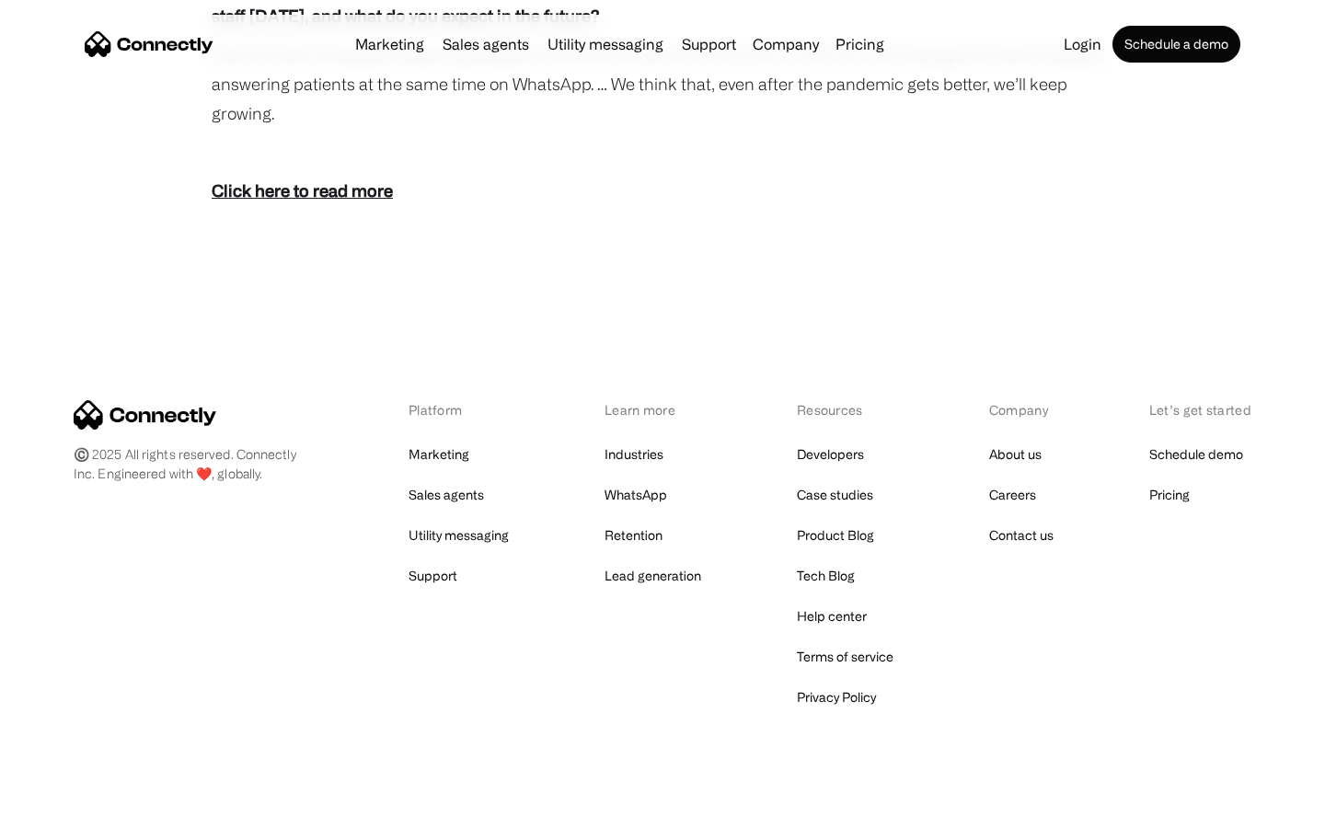
scroll to position [3327, 0]
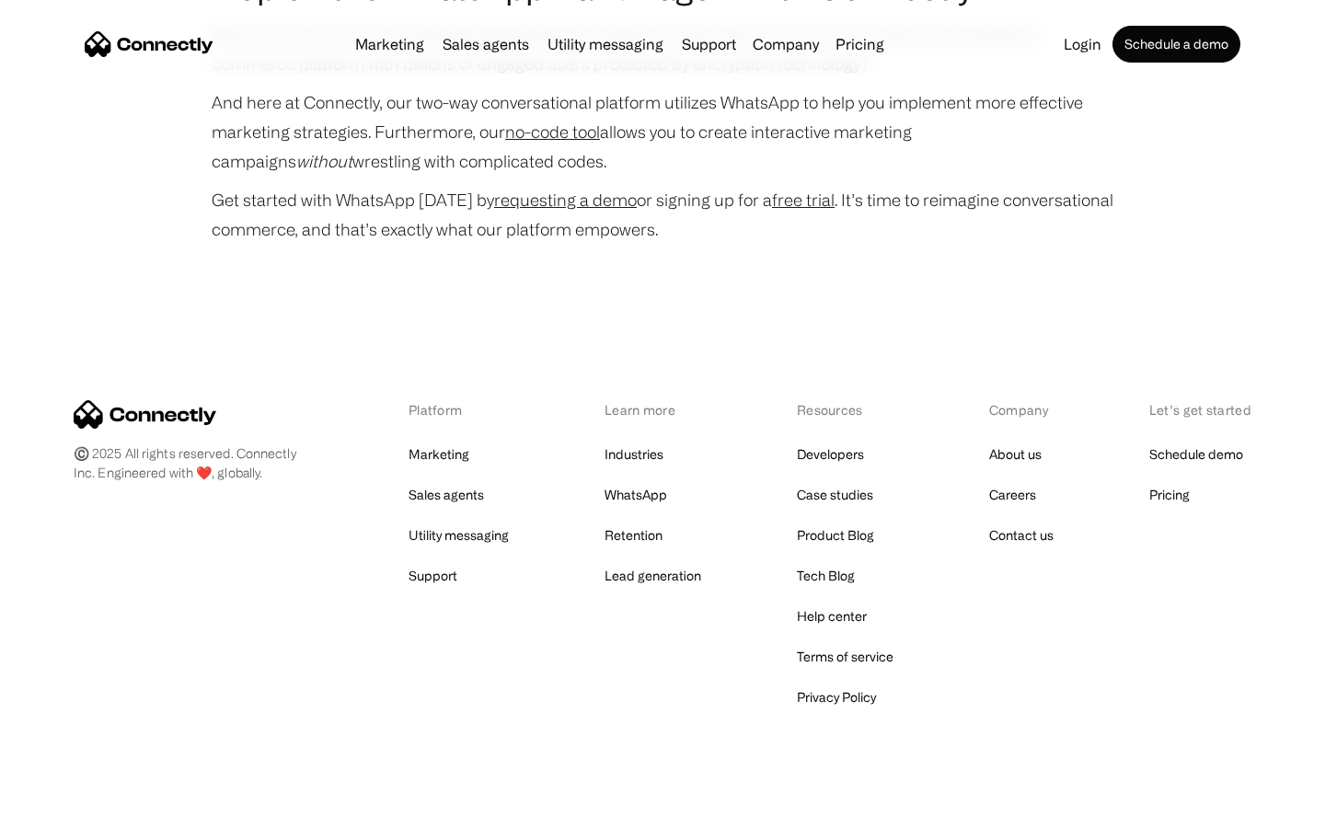
scroll to position [8837, 0]
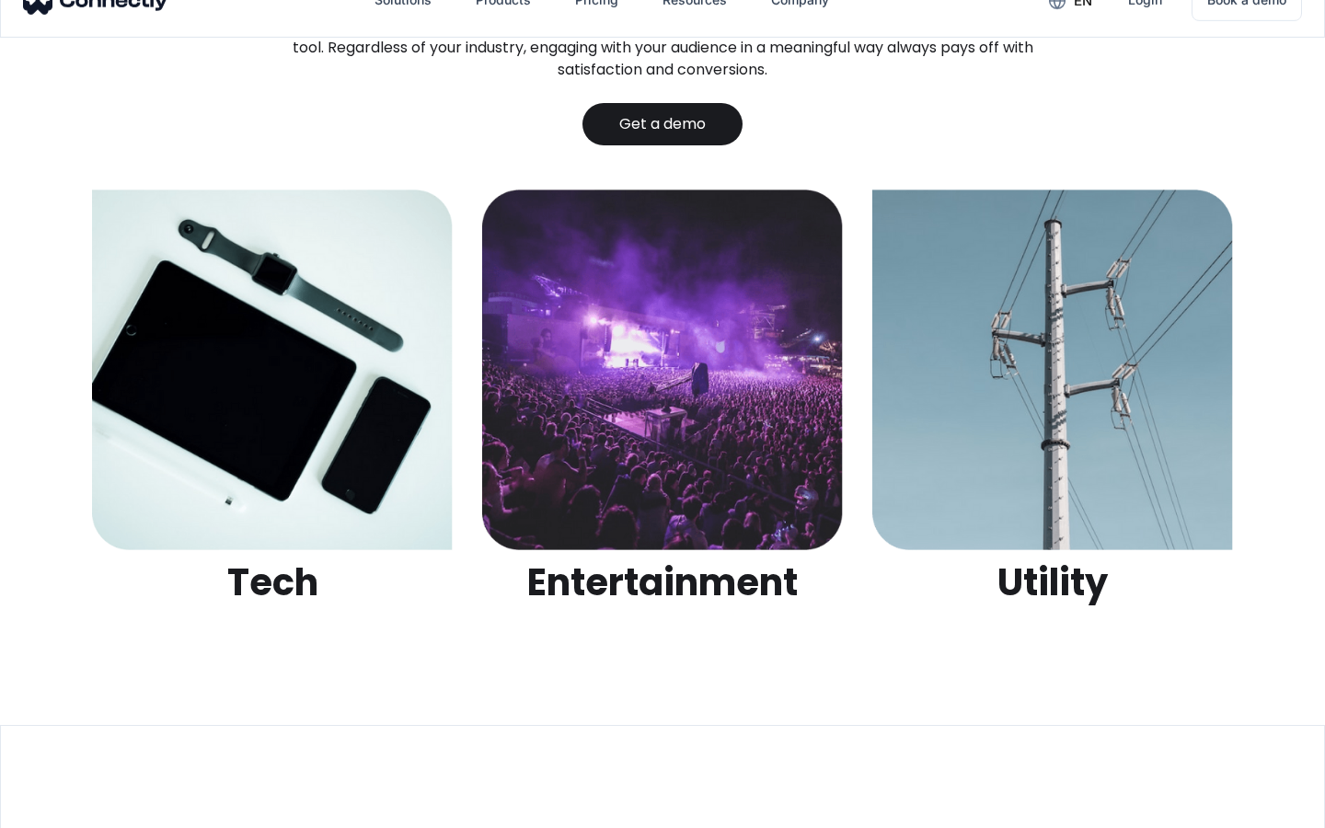
scroll to position [5804, 0]
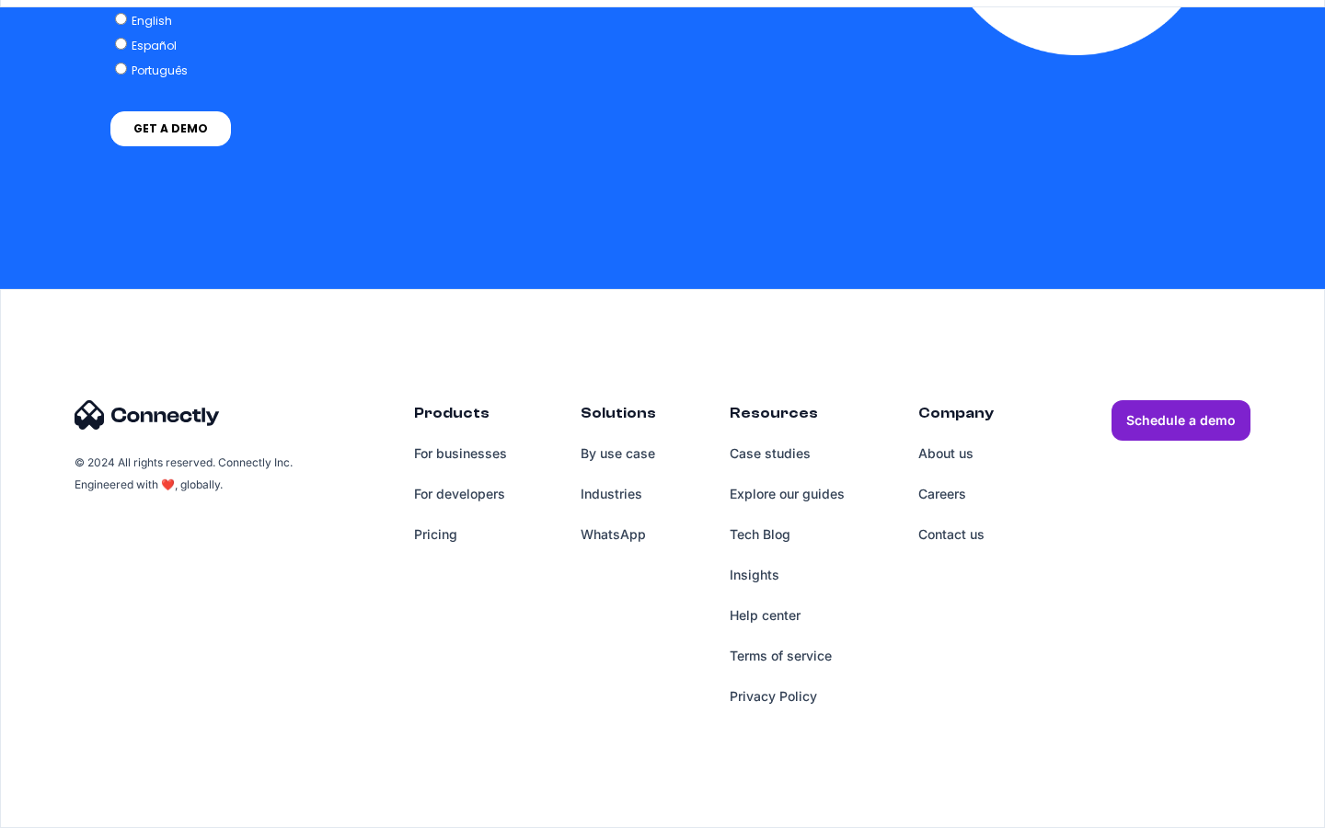
scroll to position [5365, 0]
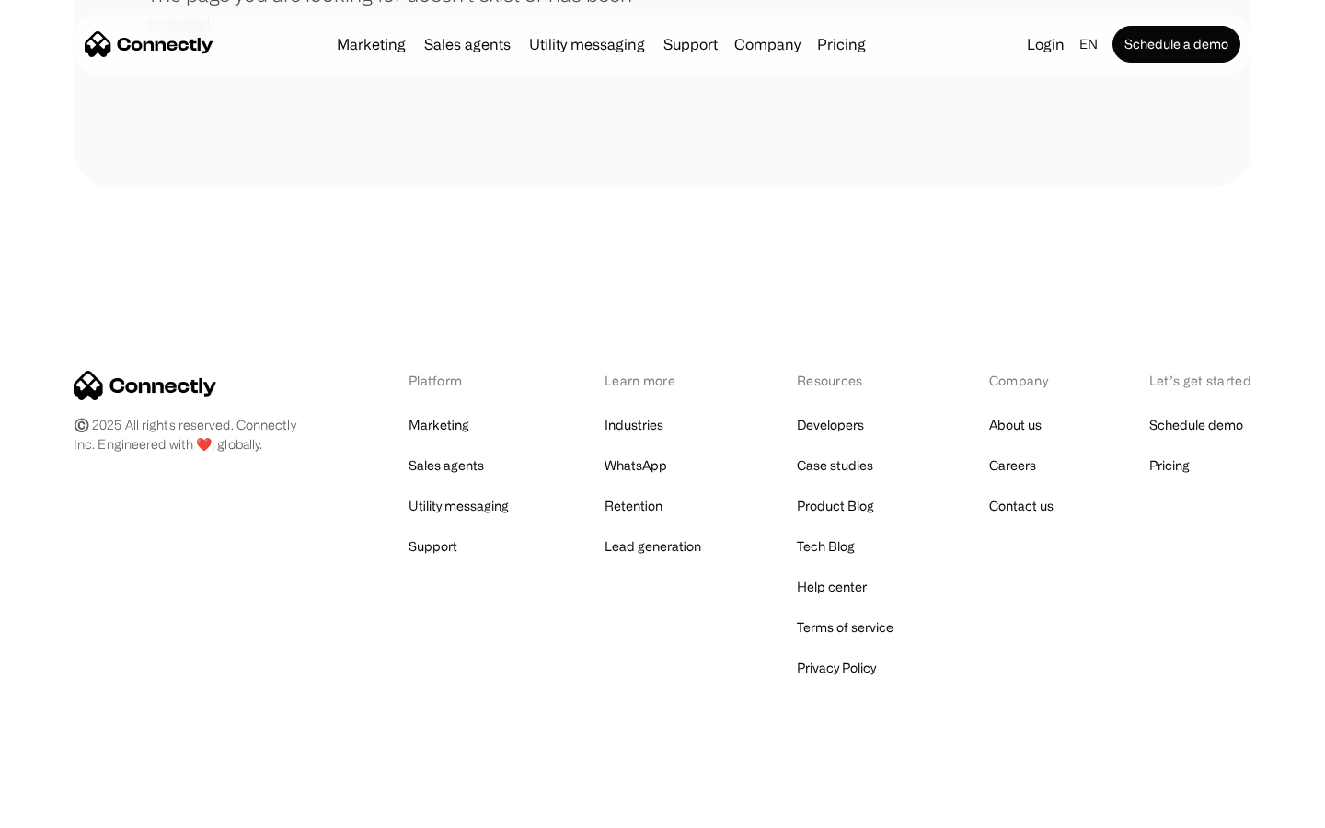
scroll to position [336, 0]
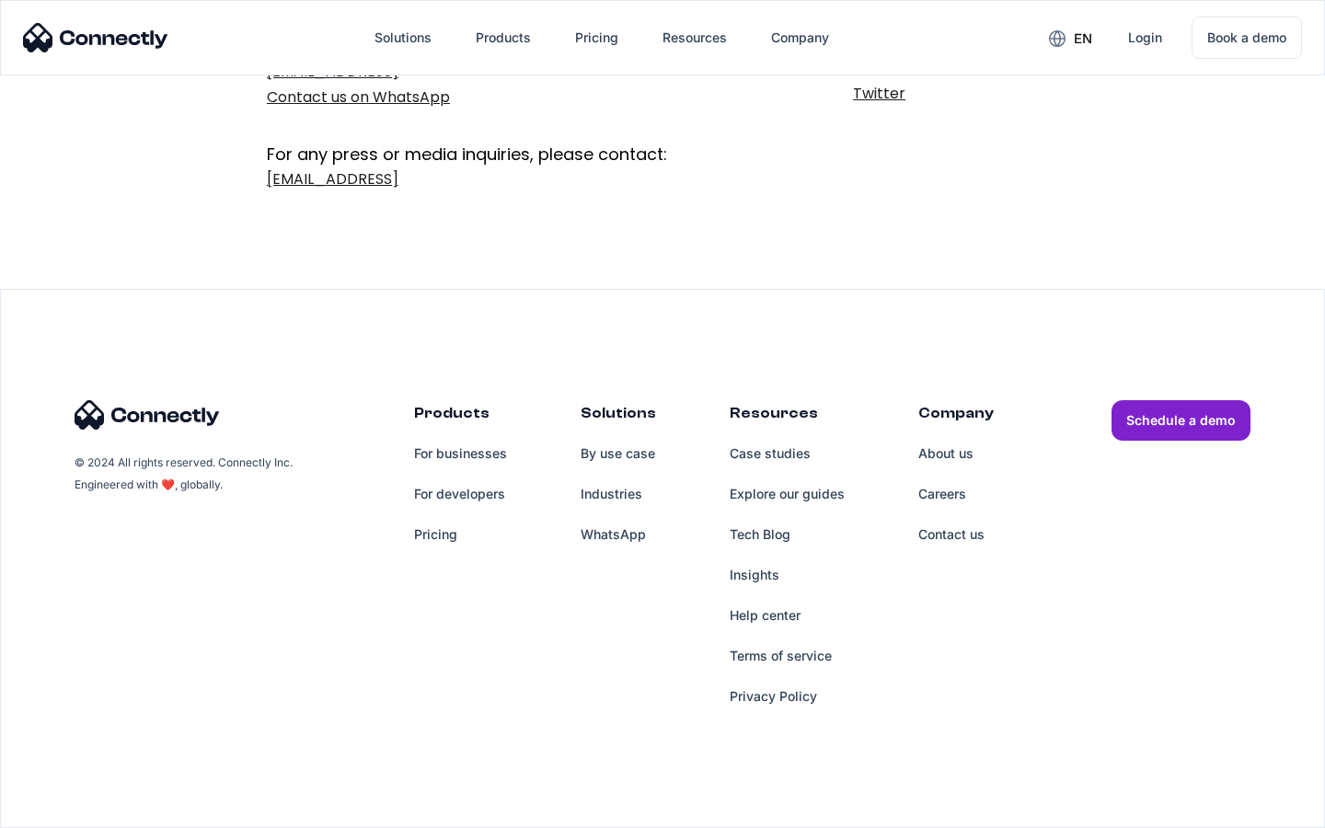
scroll to position [301, 0]
